Goal: Transaction & Acquisition: Download file/media

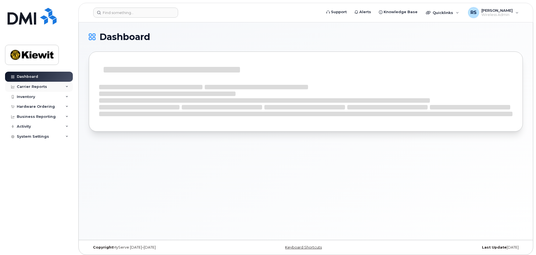
click at [44, 87] on div "Carrier Reports" at bounding box center [32, 87] width 30 height 4
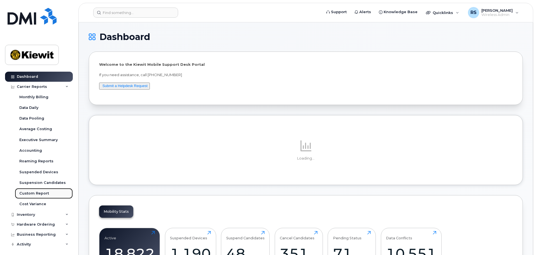
click at [41, 193] on div "Custom Report" at bounding box center [34, 193] width 30 height 5
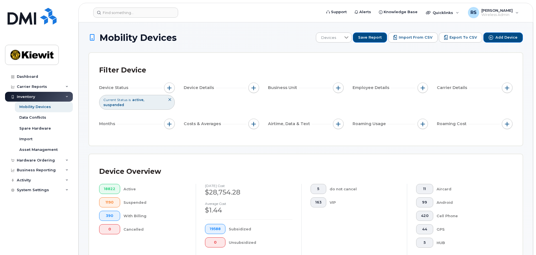
click at [215, 130] on div "Filter Device Device Status Current Status is active suspended Device Details B…" at bounding box center [306, 99] width 414 height 73
click at [172, 121] on button "button" at bounding box center [169, 124] width 11 height 11
click at [172, 135] on input "Billing Cycle" at bounding box center [171, 136] width 4 height 4
checkbox input "true"
click at [191, 158] on div at bounding box center [195, 159] width 11 height 10
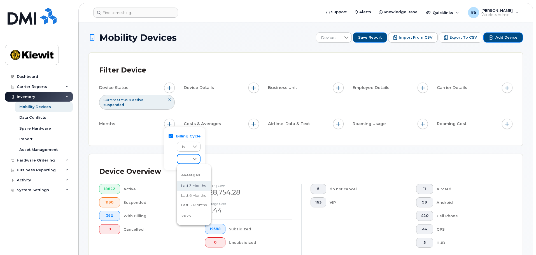
click at [193, 186] on span "Last 3 months" at bounding box center [193, 185] width 25 height 5
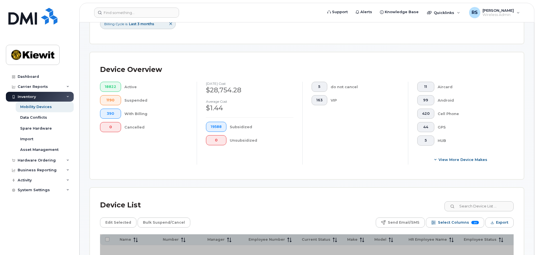
scroll to position [224, 0]
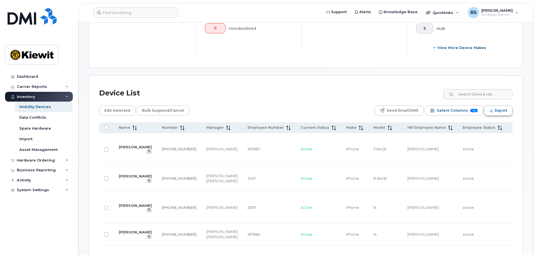
click at [495, 106] on button "Export" at bounding box center [499, 111] width 28 height 10
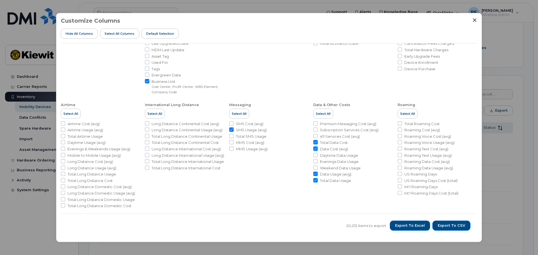
scroll to position [91, 0]
click at [409, 228] on span "Export to Excel" at bounding box center [410, 225] width 30 height 5
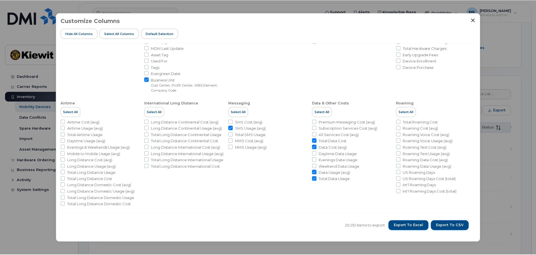
scroll to position [0, 0]
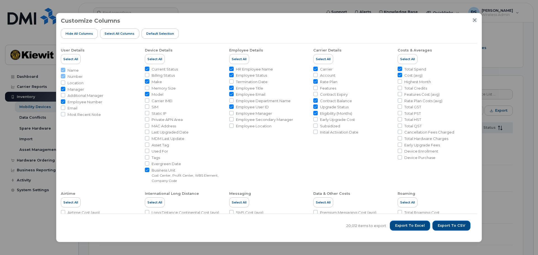
click at [474, 20] on icon "Close" at bounding box center [475, 20] width 4 height 4
